Goal: Information Seeking & Learning: Learn about a topic

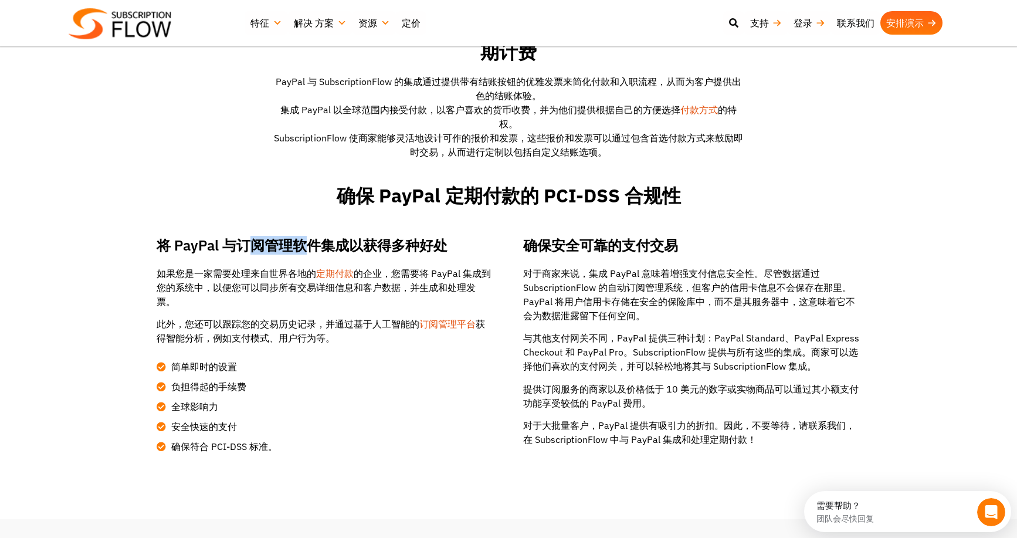
drag, startPoint x: 248, startPoint y: 240, endPoint x: 312, endPoint y: 244, distance: 64.0
click at [312, 244] on h3 "将 PayPal 与订阅管理软件集成以获得多种好处" at bounding box center [325, 245] width 337 height 19
drag, startPoint x: 256, startPoint y: 246, endPoint x: 314, endPoint y: 244, distance: 58.7
click at [314, 244] on h3 "将 PayPal 与订阅管理软件集成以获得多种好处" at bounding box center [325, 245] width 337 height 19
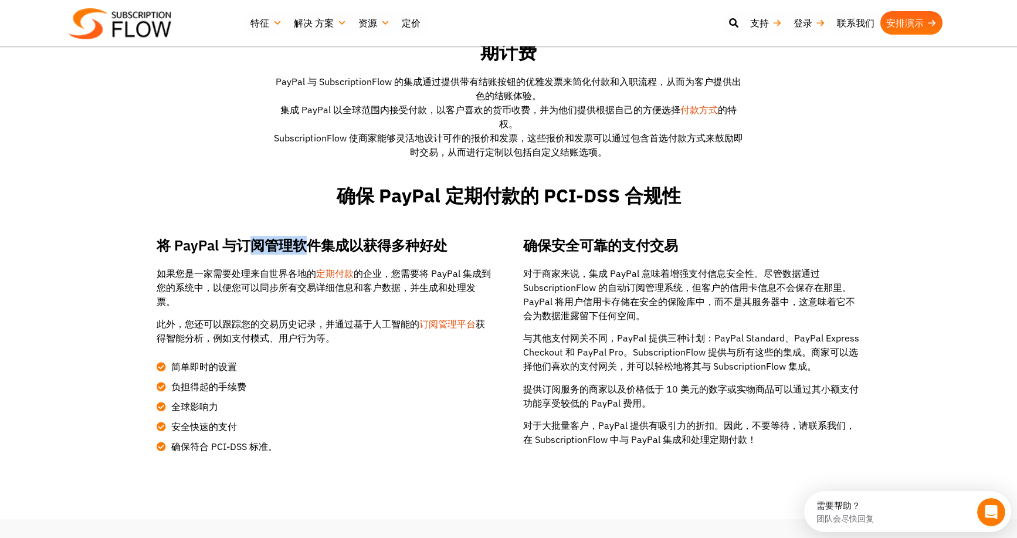
click at [314, 244] on h3 "将 PayPal 与订阅管理软件集成以获得多种好处" at bounding box center [325, 245] width 337 height 19
drag, startPoint x: 271, startPoint y: 247, endPoint x: 320, endPoint y: 247, distance: 48.7
click at [320, 247] on h3 "将 PayPal 与订阅管理软件集成以获得多种好处" at bounding box center [325, 245] width 337 height 19
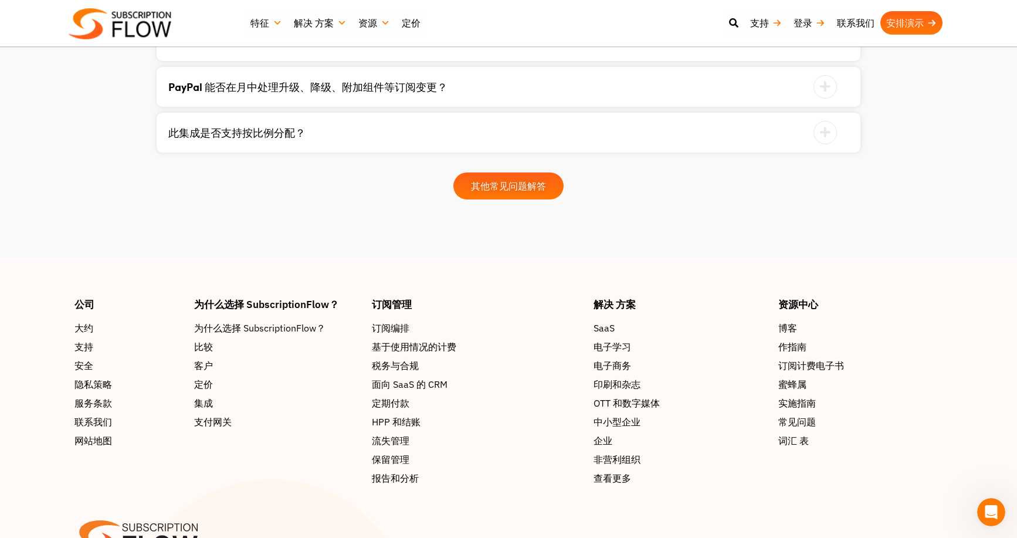
scroll to position [1759, 0]
